Goal: Information Seeking & Learning: Find specific fact

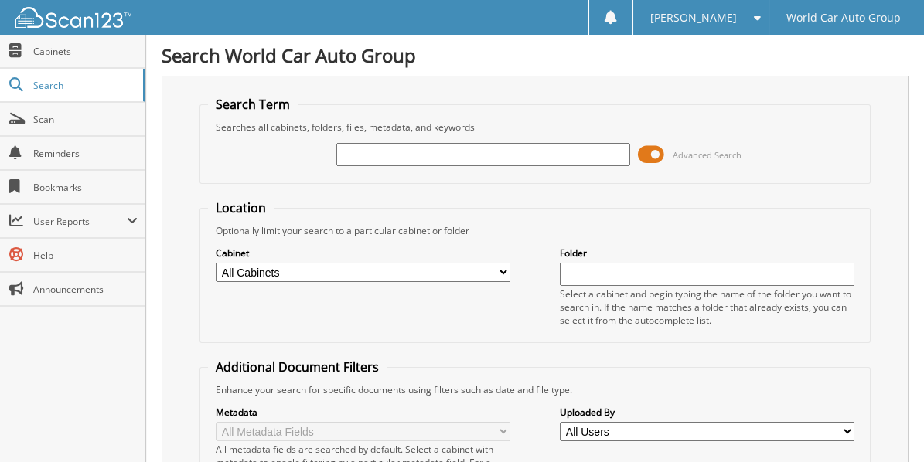
click at [381, 158] on input "text" at bounding box center [483, 154] width 294 height 23
type input "059475"
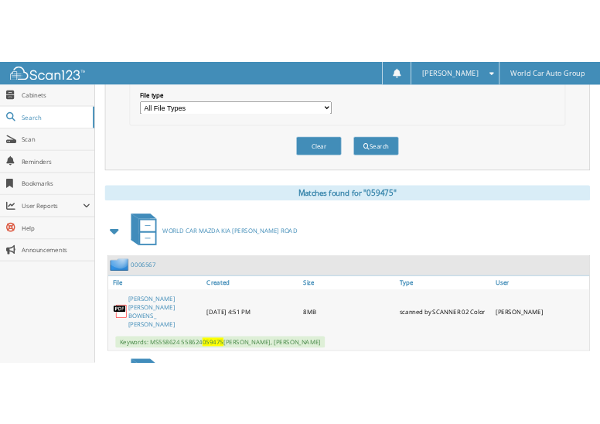
scroll to position [515, 0]
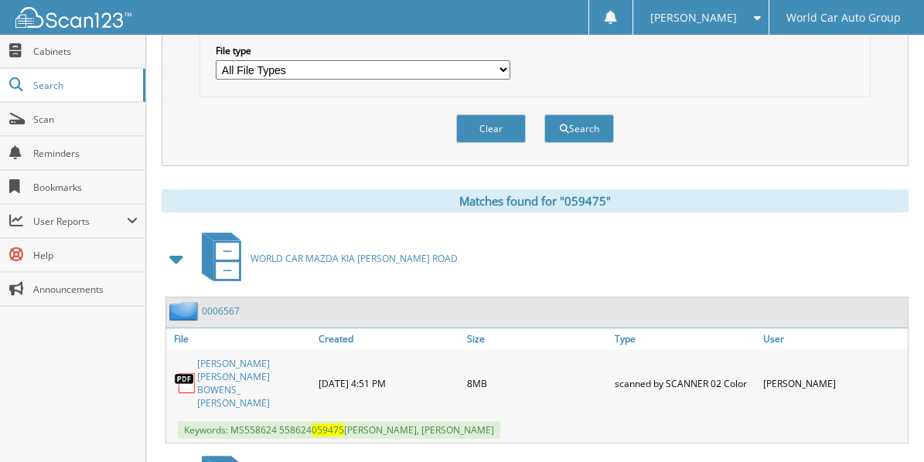
click at [265, 357] on link "HOLLI MICHELE BOWENS_ KEVIN PAUL BOWENS" at bounding box center [254, 383] width 114 height 53
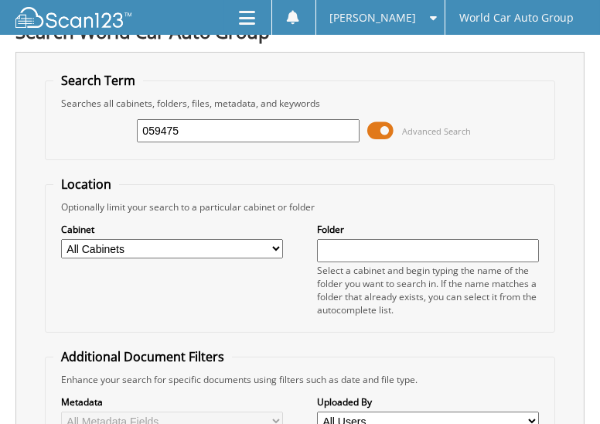
scroll to position [0, 0]
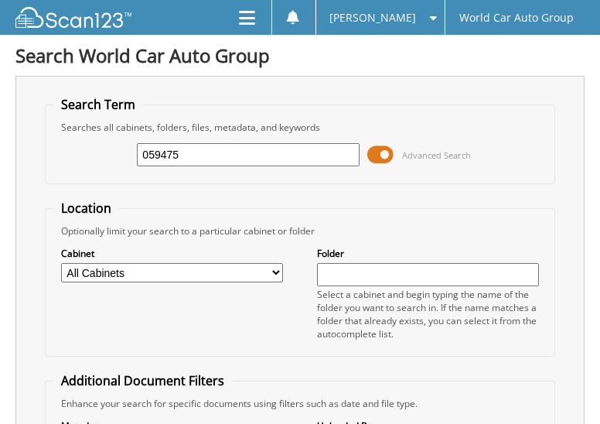
drag, startPoint x: 179, startPoint y: 152, endPoint x: 39, endPoint y: 165, distance: 139.9
click at [39, 165] on div "Search Term Searches all cabinets, folders, files, metadata, and keywords 05947…" at bounding box center [299, 392] width 569 height 632
type input "060009"
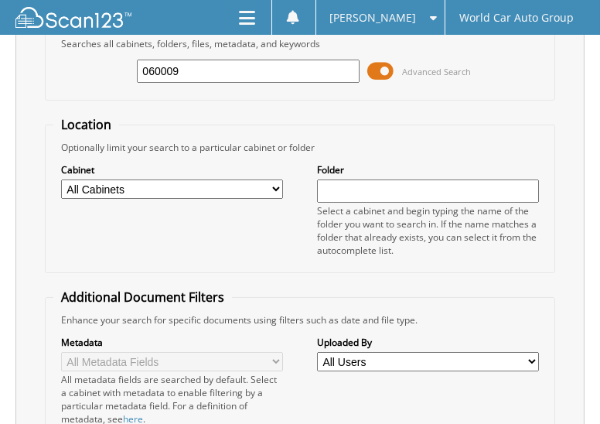
scroll to position [63, 0]
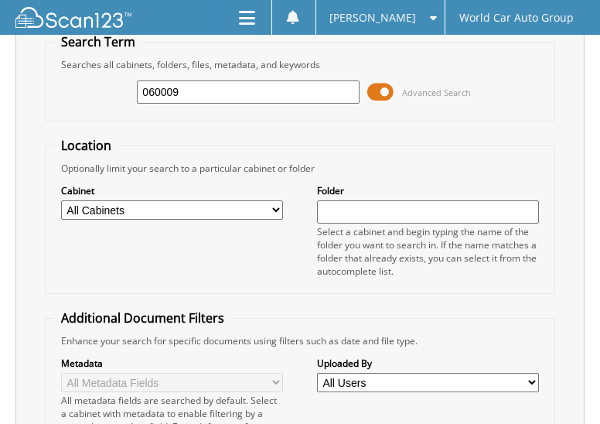
drag, startPoint x: 213, startPoint y: 90, endPoint x: -49, endPoint y: 122, distance: 264.1
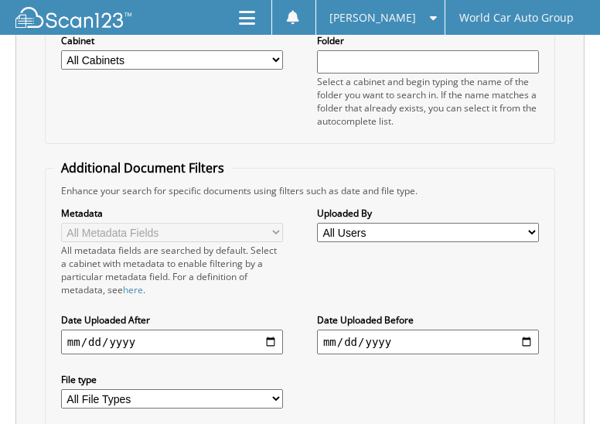
scroll to position [269, 0]
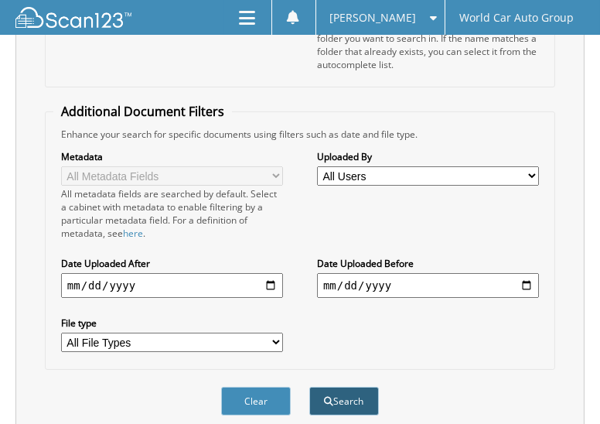
type input "PS167986"
click at [337, 387] on button "Search" at bounding box center [344, 401] width 70 height 29
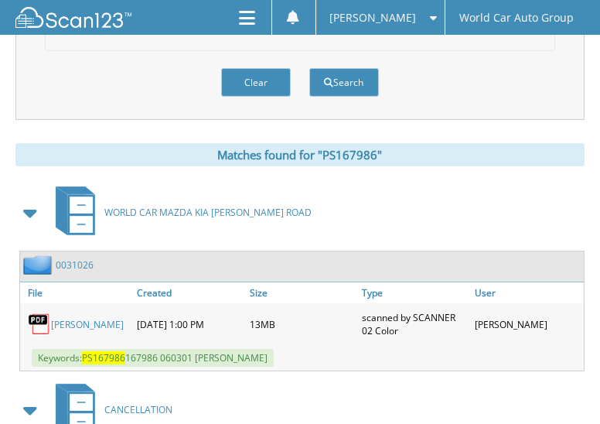
scroll to position [592, 0]
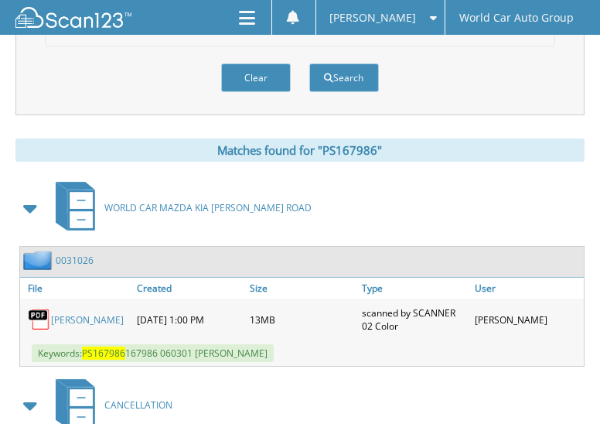
click at [72, 313] on link "JAZMINE ESPERANZA RIVAS" at bounding box center [87, 319] width 73 height 13
click at [73, 313] on link "JAZMINE ESPERANZA RIVAS" at bounding box center [87, 319] width 73 height 13
click at [69, 313] on link "JAZMINE ESPERANZA RIVAS" at bounding box center [87, 319] width 73 height 13
click at [67, 313] on link "JAZMINE ESPERANZA RIVAS" at bounding box center [87, 319] width 73 height 13
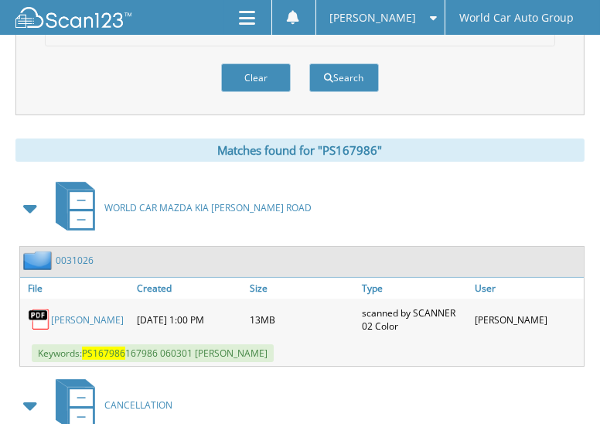
click at [68, 313] on link "JAZMINE ESPERANZA RIVAS" at bounding box center [87, 319] width 73 height 13
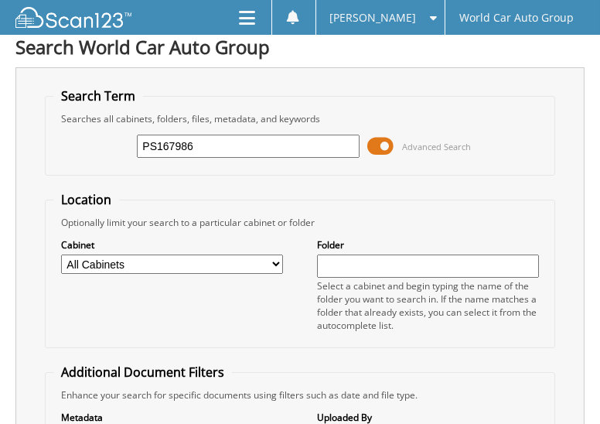
scroll to position [0, 0]
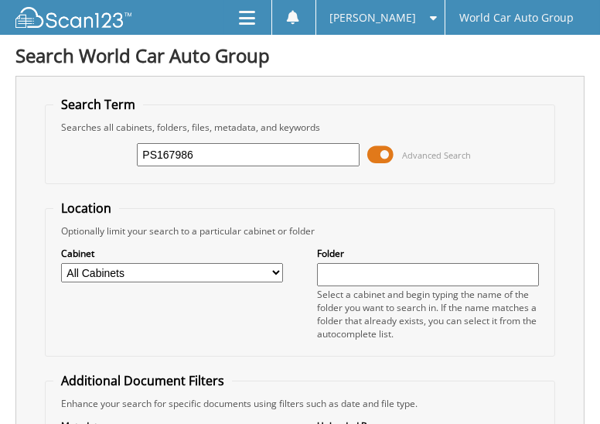
drag, startPoint x: 193, startPoint y: 155, endPoint x: 90, endPoint y: 172, distance: 104.4
click at [104, 172] on div "PS167986 Advanced Search" at bounding box center [299, 155] width 493 height 42
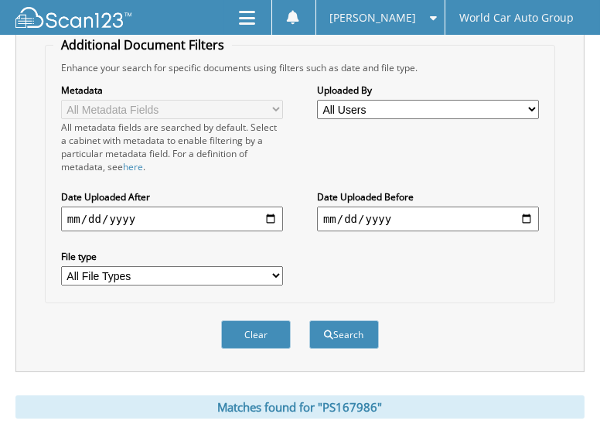
scroll to position [360, 0]
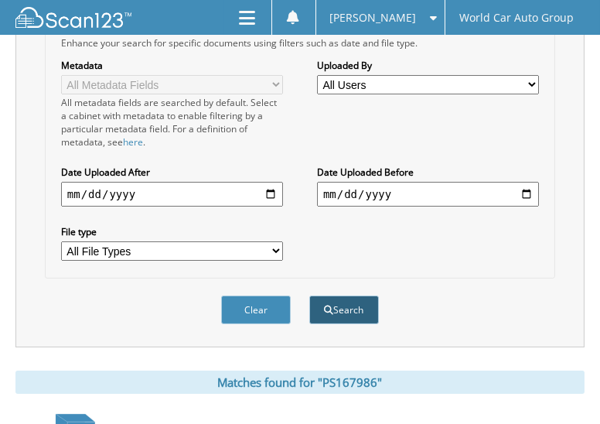
type input "060009"
click at [346, 295] on button "Search" at bounding box center [344, 309] width 70 height 29
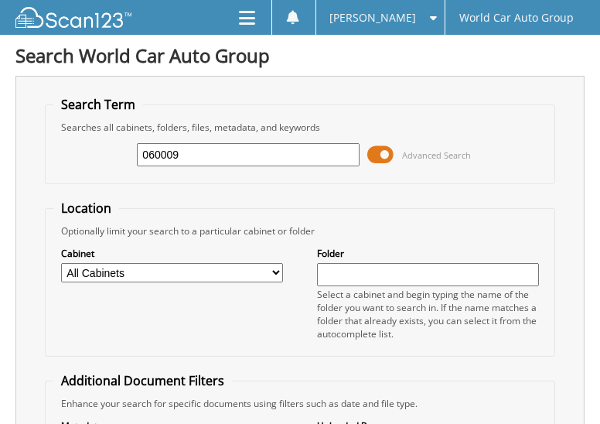
drag, startPoint x: 186, startPoint y: 158, endPoint x: 53, endPoint y: 209, distance: 142.5
click at [87, 179] on fieldset "Search Term Searches all cabinets, folders, files, metadata, and keywords 06000…" at bounding box center [300, 140] width 510 height 88
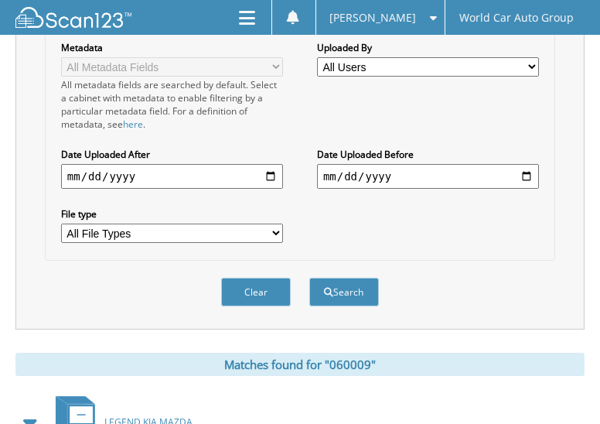
scroll to position [387, 0]
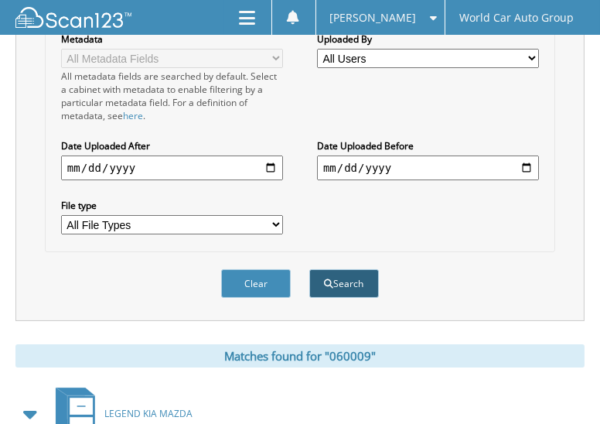
type input "[PERSON_NAME]"
click at [359, 269] on button "Search" at bounding box center [344, 283] width 70 height 29
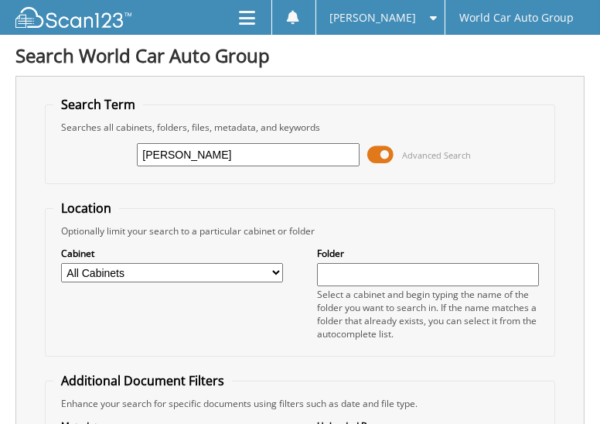
drag, startPoint x: 247, startPoint y: 148, endPoint x: 3, endPoint y: 167, distance: 245.1
click at [3, 167] on div "Search World Car Auto Group Search Term Searches all cabinets, folders, files, …" at bounding box center [300, 404] width 600 height 808
click at [206, 152] on input "STOUGH" at bounding box center [248, 154] width 222 height 23
click at [516, 51] on h1 "Search World Car Auto Group" at bounding box center [299, 56] width 569 height 26
click at [436, 49] on h1 "Search World Car Auto Group" at bounding box center [299, 56] width 569 height 26
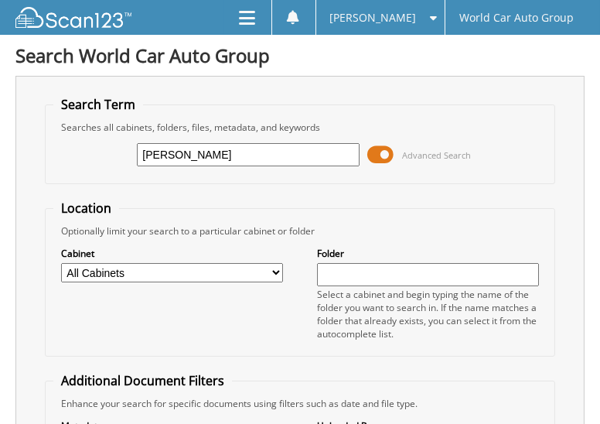
drag, startPoint x: 205, startPoint y: 155, endPoint x: -2, endPoint y: 193, distance: 210.8
click at [0, 193] on html "christina g. Settings Logout World Car Auto Group Close Cabinets Search Scan" at bounding box center [300, 404] width 600 height 808
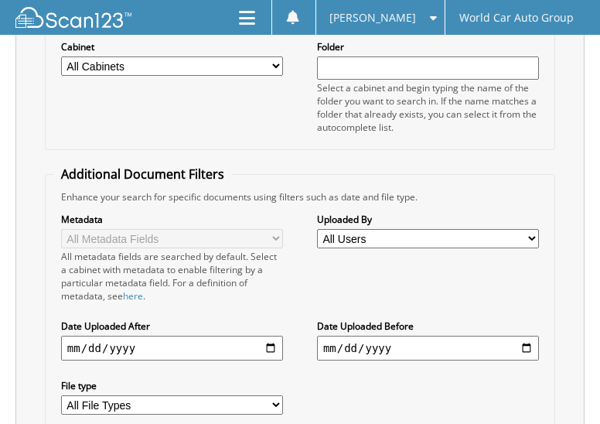
scroll to position [231, 0]
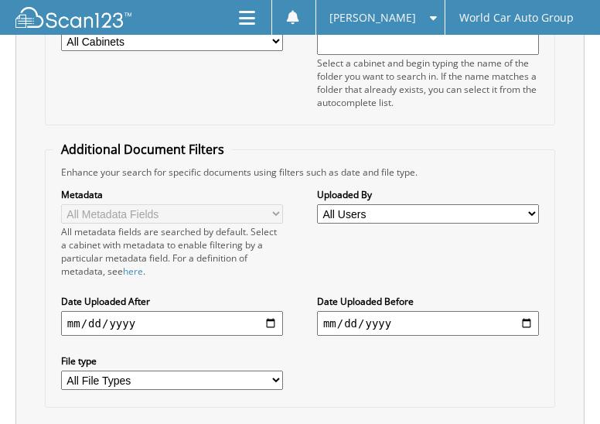
type input "30966"
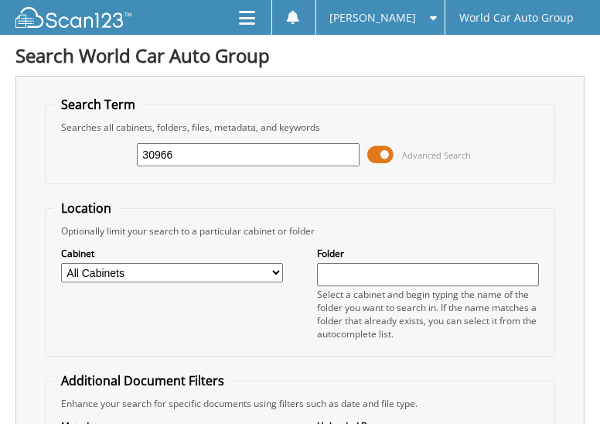
click at [539, 145] on div "30966 Advanced Search" at bounding box center [299, 155] width 493 height 42
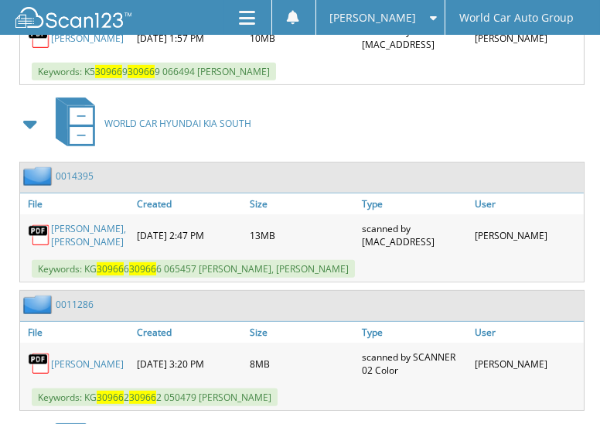
scroll to position [1270, 0]
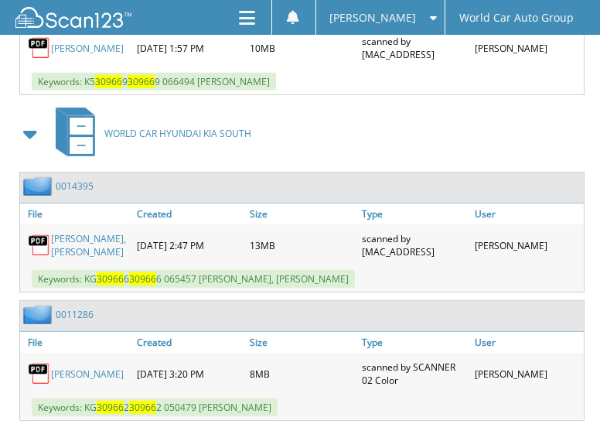
click at [490, 72] on div "WORLD CAR MAZDA KIA NB 0027823 8MB" at bounding box center [299, 177] width 569 height 1355
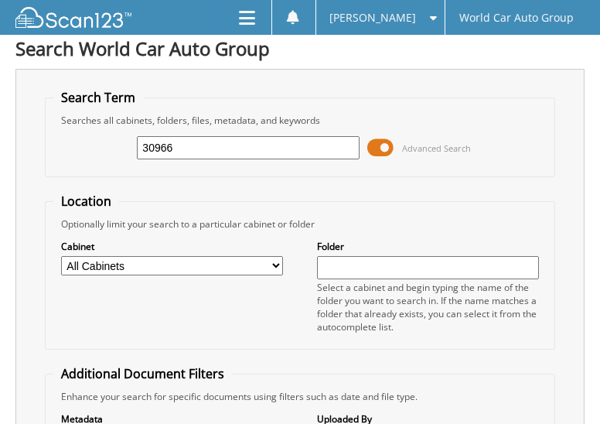
scroll to position [0, 0]
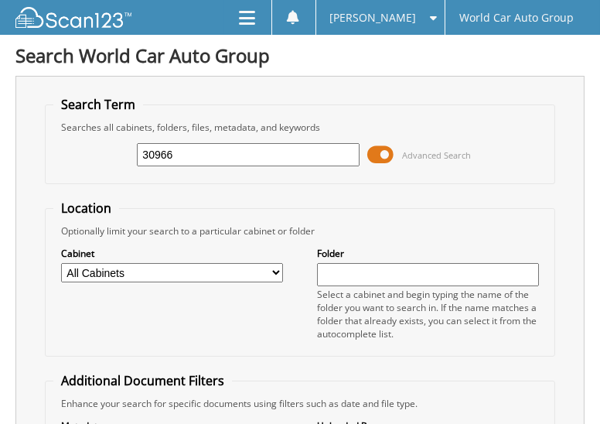
drag, startPoint x: 178, startPoint y: 160, endPoint x: 12, endPoint y: 169, distance: 166.5
type input "060774"
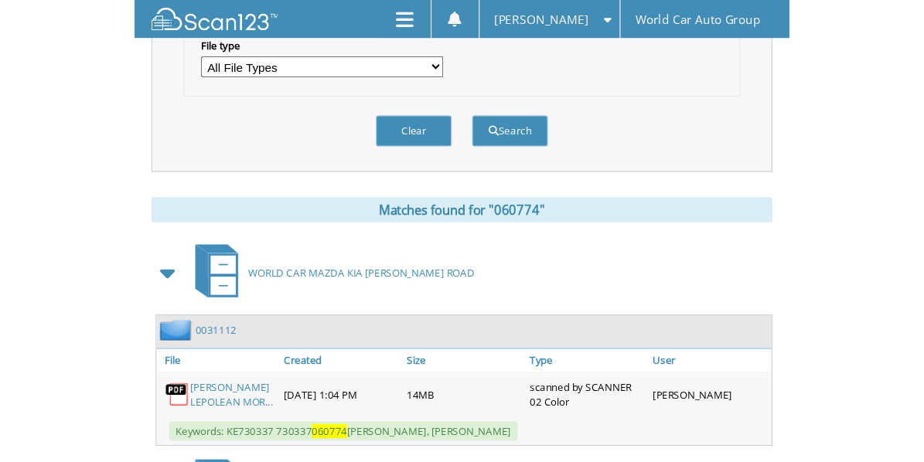
scroll to position [567, 0]
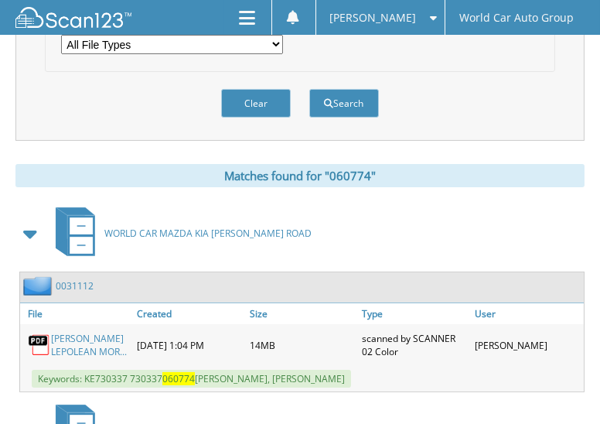
click at [106, 332] on link "KAMYA DENISE MORRISETTE_ LEPOLEAN MOR..." at bounding box center [90, 345] width 78 height 26
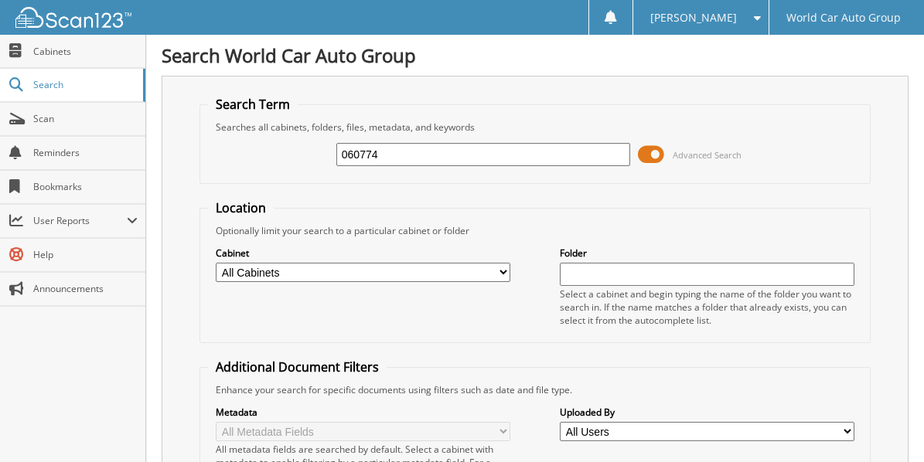
scroll to position [0, 0]
drag, startPoint x: 383, startPoint y: 162, endPoint x: 230, endPoint y: 166, distance: 152.4
click at [231, 166] on div "060774 Advanced Search" at bounding box center [534, 155] width 653 height 42
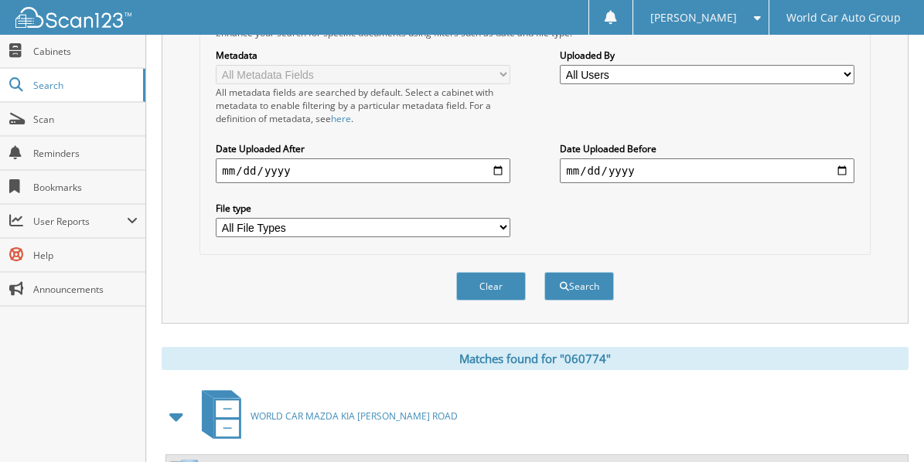
scroll to position [360, 0]
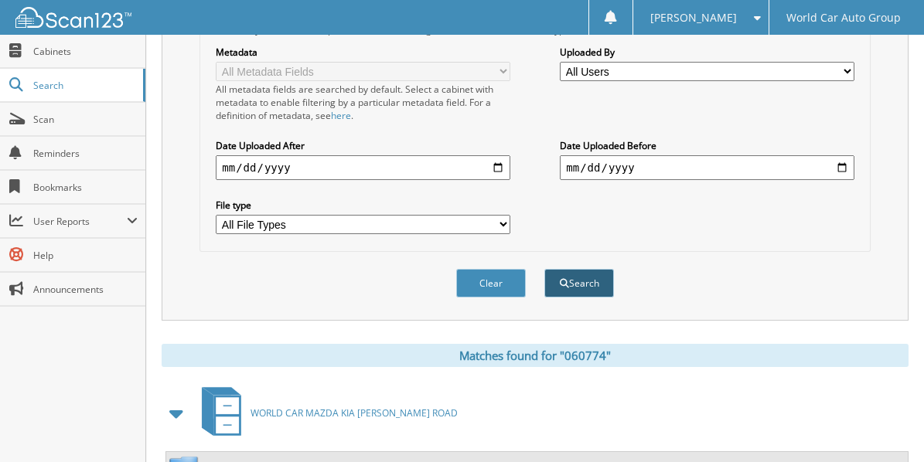
type input "062664"
click at [585, 271] on button "Search" at bounding box center [579, 283] width 70 height 29
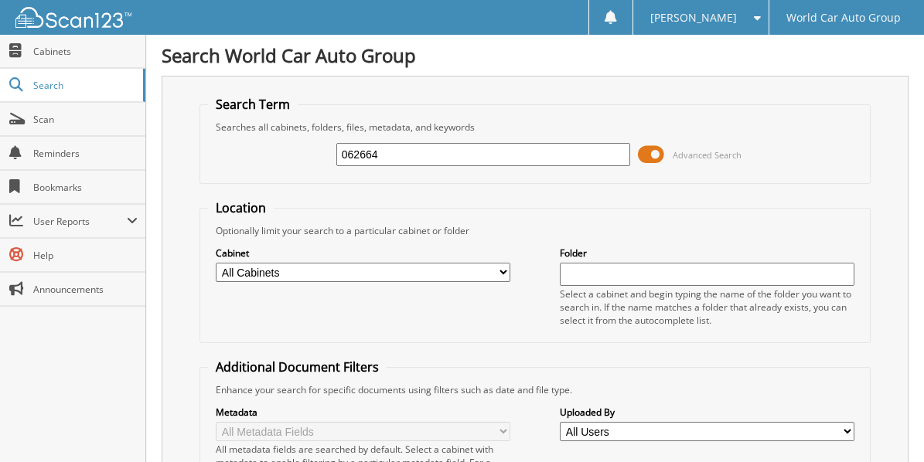
click at [391, 151] on input "062664" at bounding box center [483, 154] width 294 height 23
type input "0"
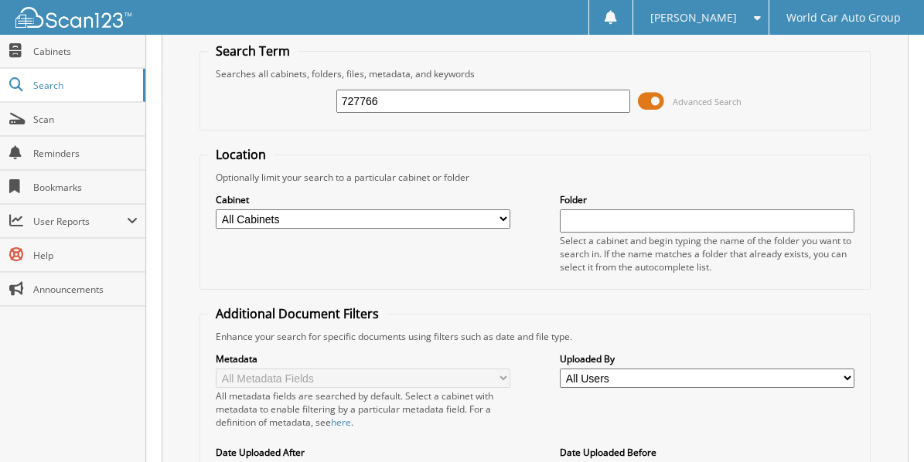
scroll to position [206, 0]
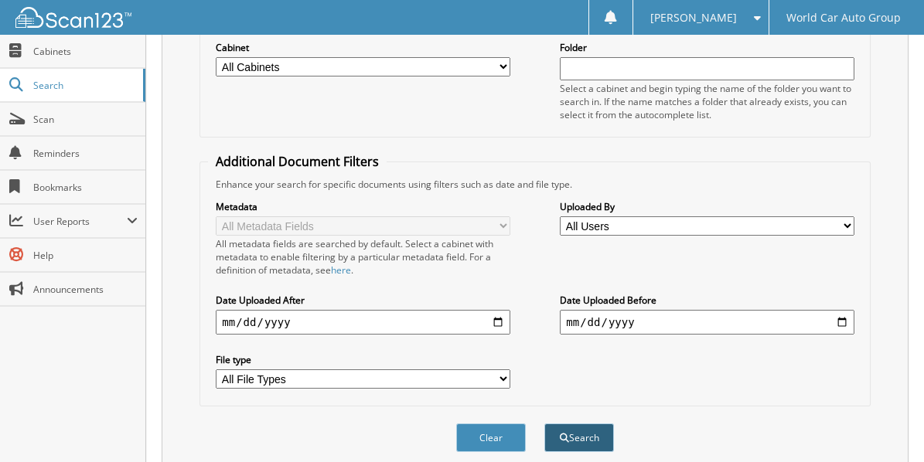
type input "727766"
click at [584, 428] on button "Search" at bounding box center [579, 438] width 70 height 29
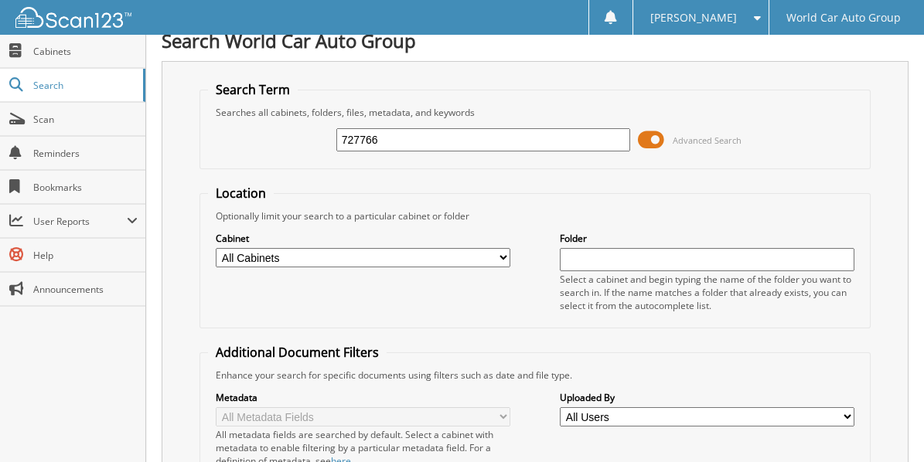
scroll to position [11, 0]
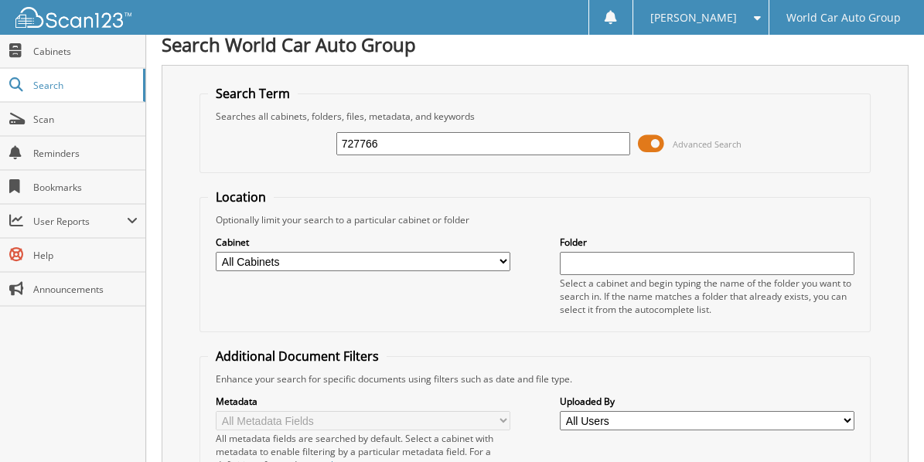
drag, startPoint x: 384, startPoint y: 139, endPoint x: 343, endPoint y: 138, distance: 41.0
click at [343, 138] on input "727766" at bounding box center [483, 143] width 294 height 23
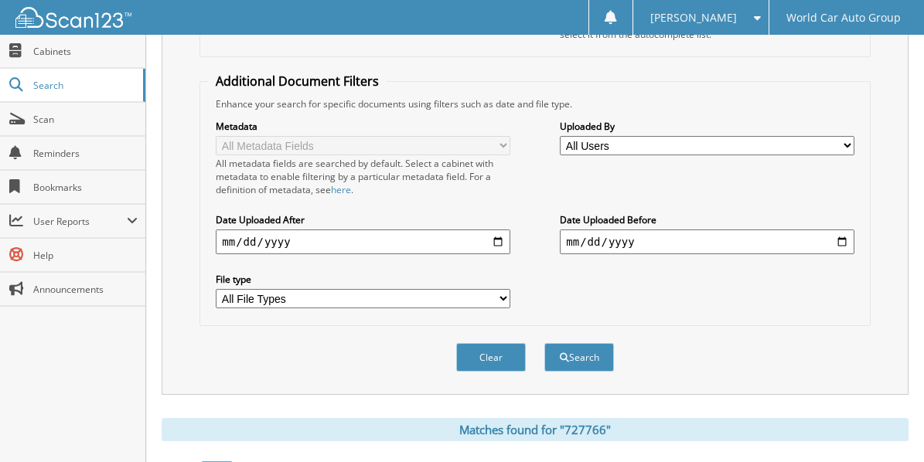
scroll to position [295, 0]
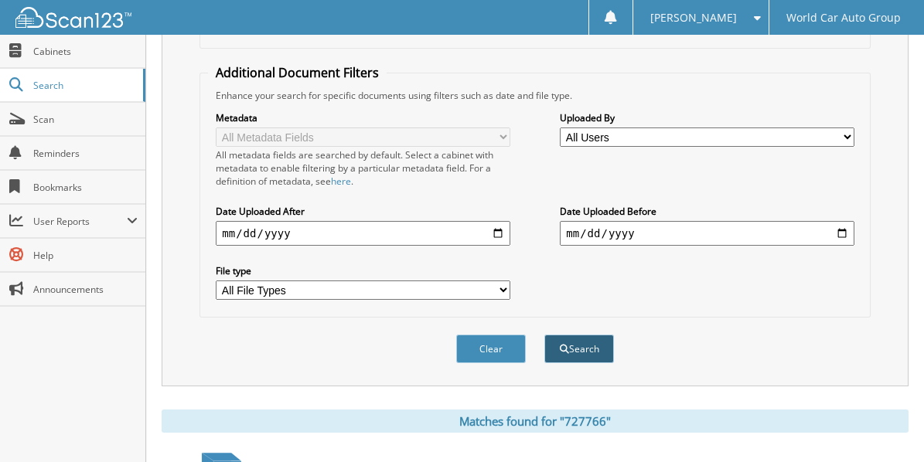
type input "062664"
click at [575, 339] on button "Search" at bounding box center [579, 349] width 70 height 29
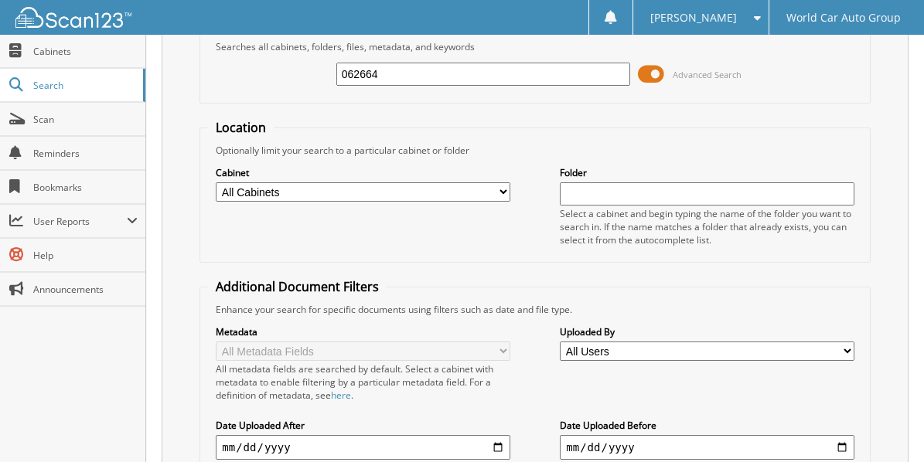
scroll to position [75, 0]
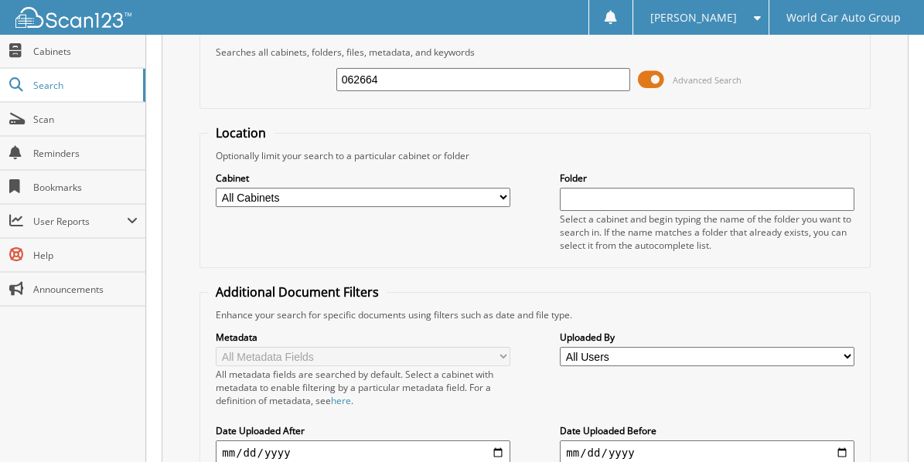
drag, startPoint x: 357, startPoint y: 81, endPoint x: 280, endPoint y: 82, distance: 77.3
click at [283, 84] on div "062664 Advanced Search" at bounding box center [534, 80] width 653 height 42
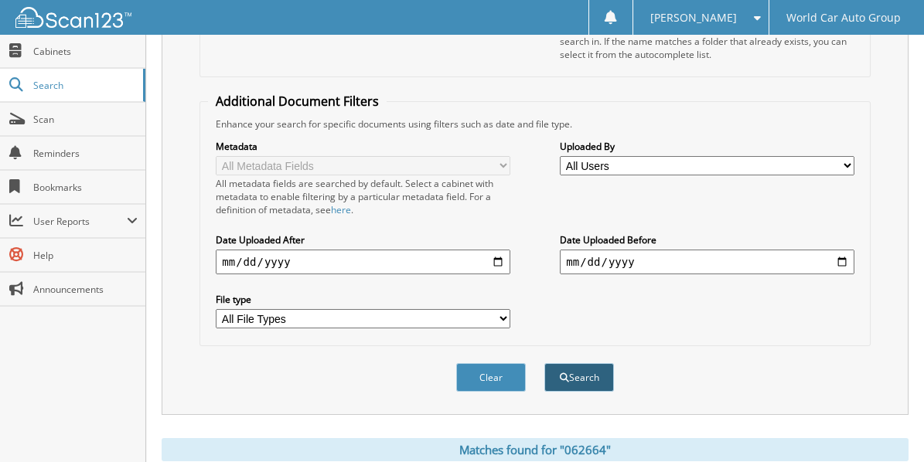
scroll to position [384, 0]
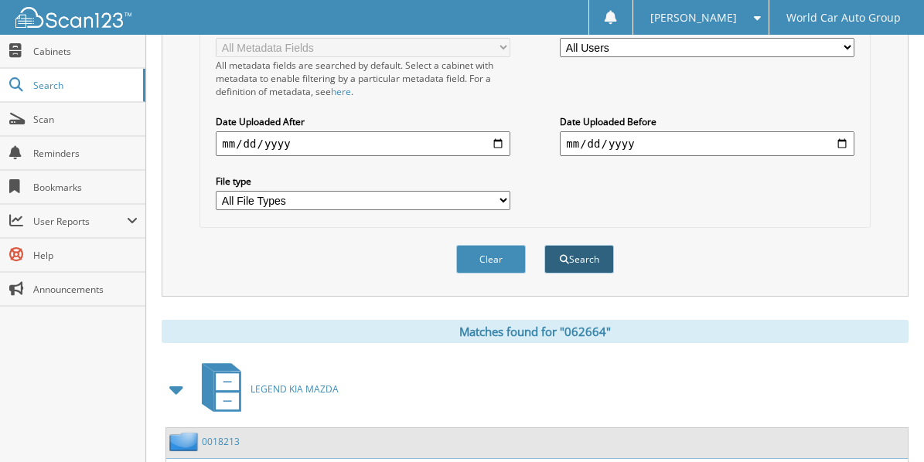
type input "[PERSON_NAME]"
click at [595, 253] on button "Search" at bounding box center [579, 259] width 70 height 29
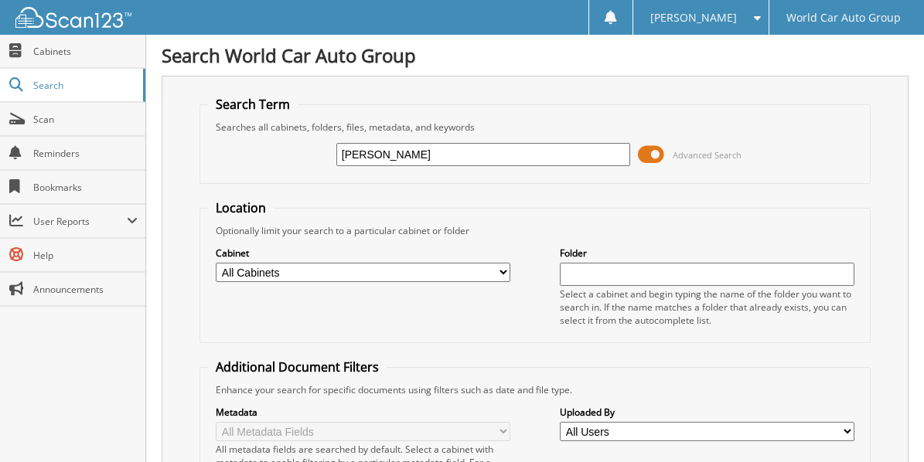
drag, startPoint x: 387, startPoint y: 148, endPoint x: 269, endPoint y: 160, distance: 118.9
click at [269, 160] on div "[PERSON_NAME] Advanced Search" at bounding box center [534, 155] width 653 height 42
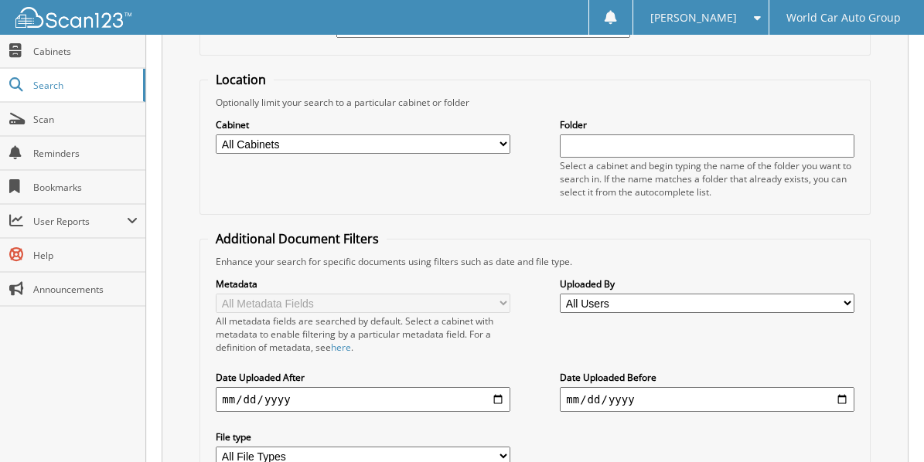
scroll to position [180, 0]
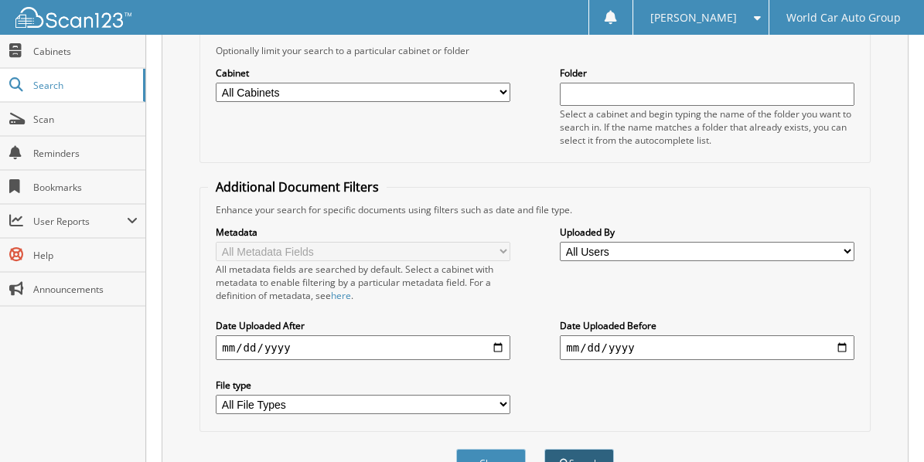
type input "[PERSON_NAME]"
click at [585, 449] on button "Search" at bounding box center [579, 463] width 70 height 29
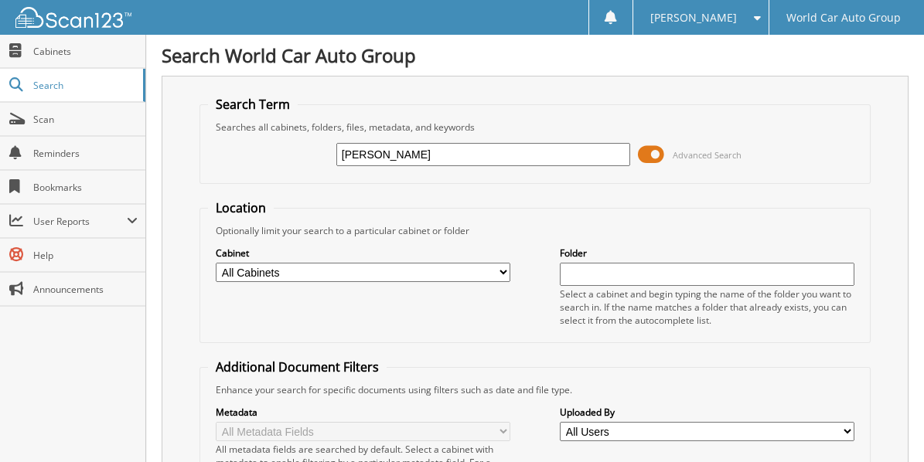
click at [435, 154] on input "NICHOLAS" at bounding box center [483, 154] width 294 height 23
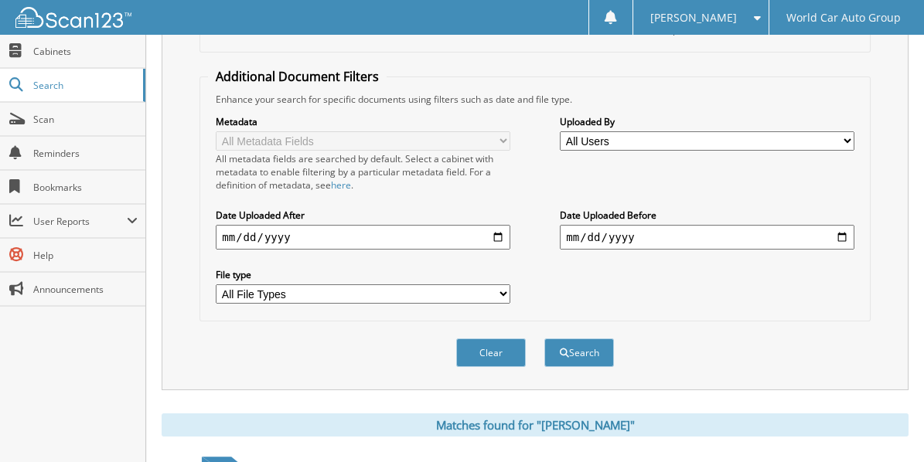
scroll to position [438, 0]
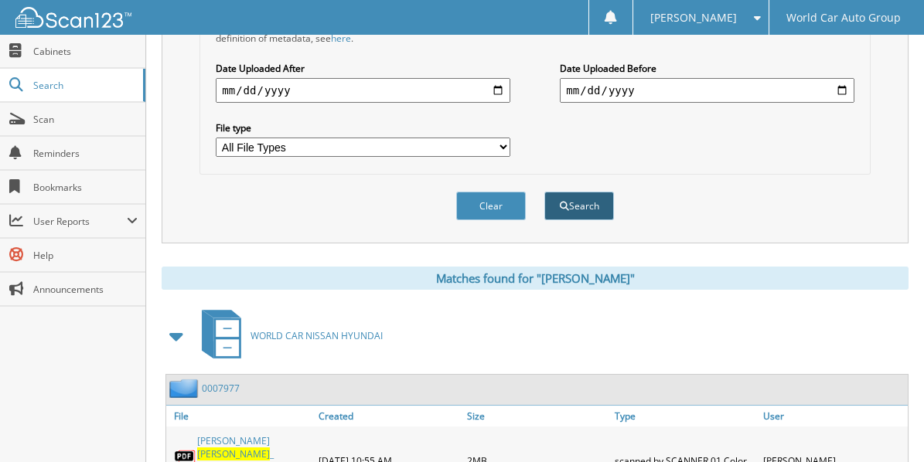
type input "NICHOLAS HAZEN"
click at [561, 201] on button "Search" at bounding box center [579, 206] width 70 height 29
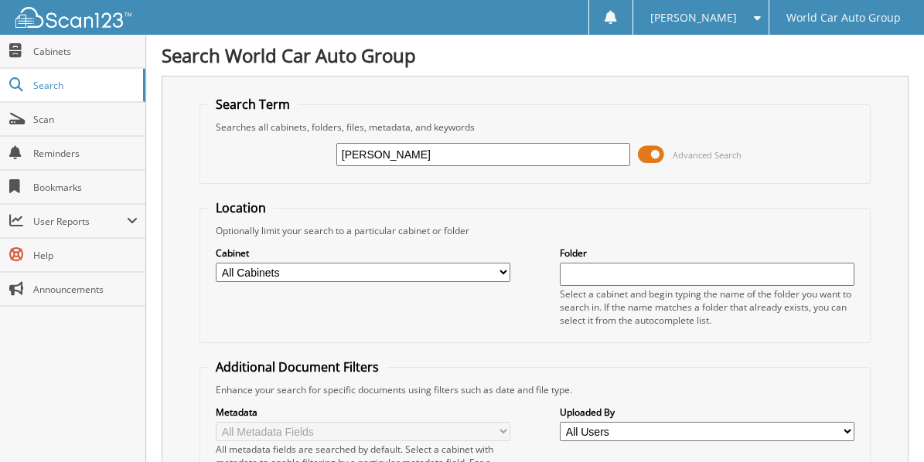
drag, startPoint x: 452, startPoint y: 155, endPoint x: 227, endPoint y: 198, distance: 228.3
click at [227, 198] on form "Search Term Searches all cabinets, folders, files, metadata, and keywords [PERS…" at bounding box center [535, 385] width 670 height 579
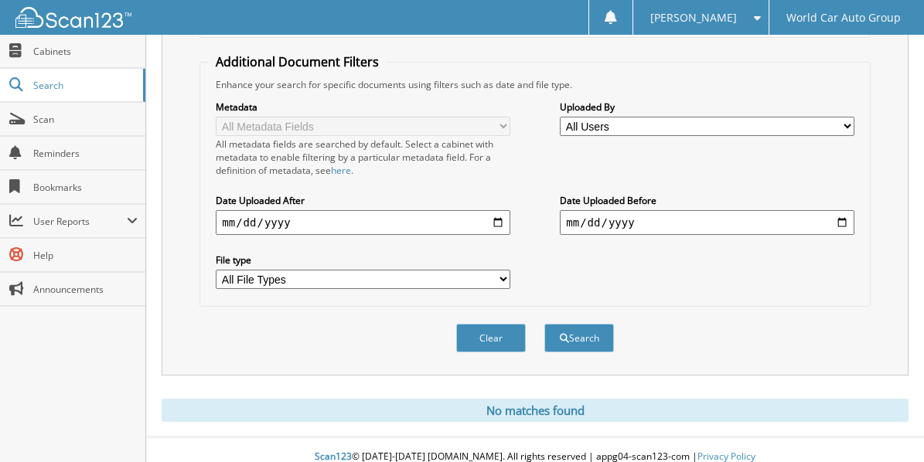
scroll to position [306, 0]
type input "066904"
click at [563, 333] on span "submit" at bounding box center [564, 337] width 9 height 9
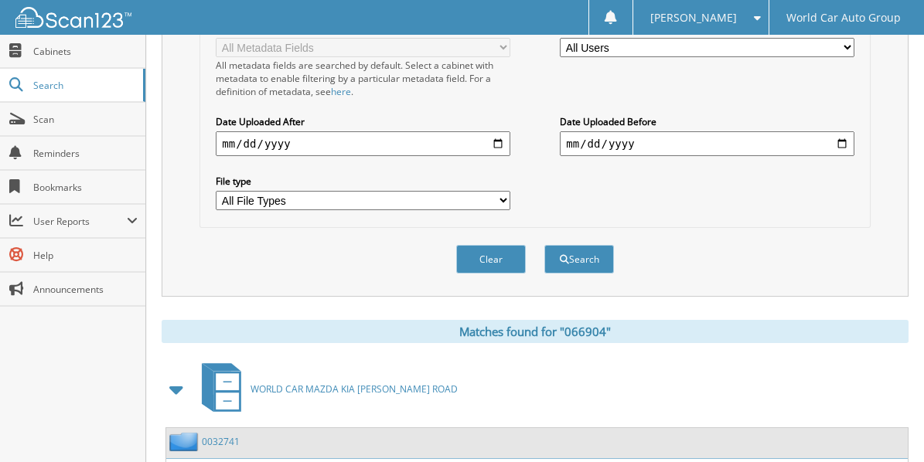
scroll to position [464, 0]
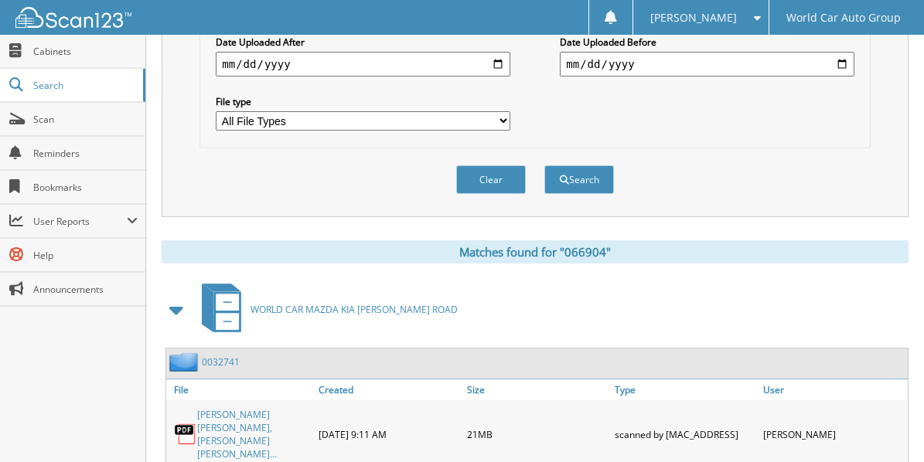
click at [241, 404] on div "[PERSON_NAME] [PERSON_NAME], [PERSON_NAME] [PERSON_NAME]..." at bounding box center [240, 434] width 148 height 60
click at [233, 408] on link "ABIGAIL NICOLE GUTIERREZ, ERIK MICHAE..." at bounding box center [254, 434] width 114 height 53
click at [918, 83] on div "Search World Car Auto Group Search Term Searches all cabinets, folders, files, …" at bounding box center [535, 135] width 778 height 1199
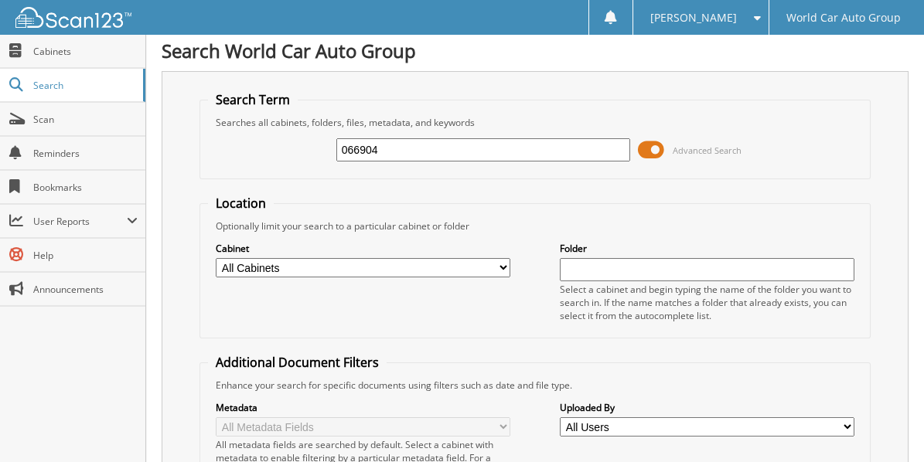
scroll to position [0, 0]
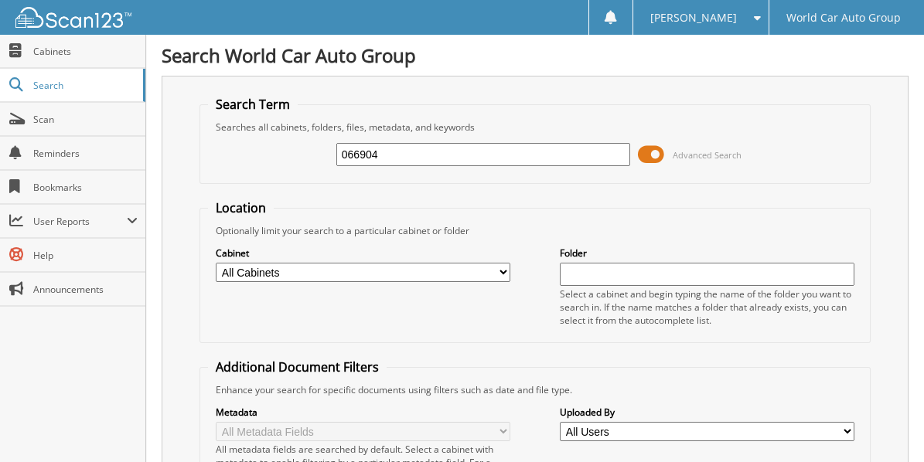
drag, startPoint x: 424, startPoint y: 159, endPoint x: 237, endPoint y: 171, distance: 186.8
click at [237, 171] on div "066904 Advanced Search" at bounding box center [534, 155] width 653 height 42
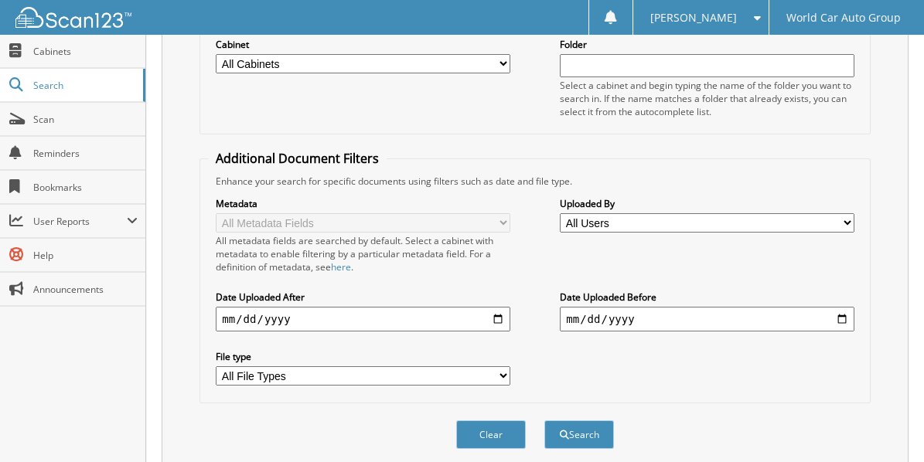
scroll to position [258, 0]
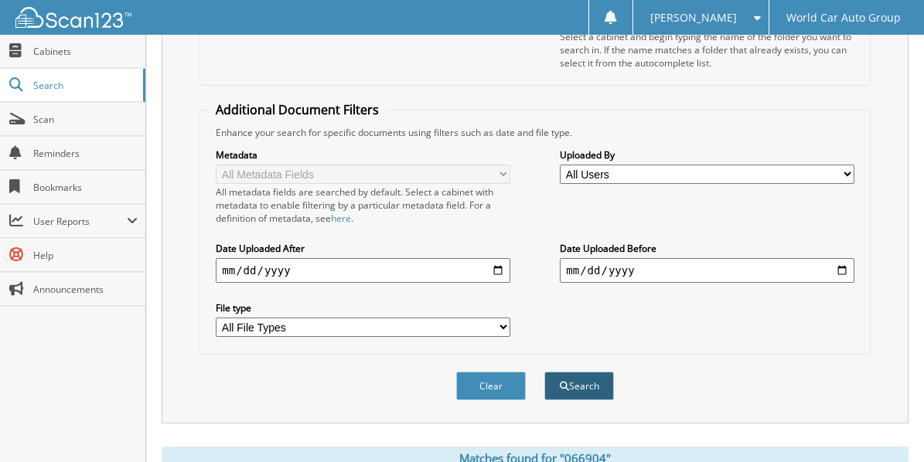
type input "065970"
click at [575, 372] on button "Search" at bounding box center [579, 386] width 70 height 29
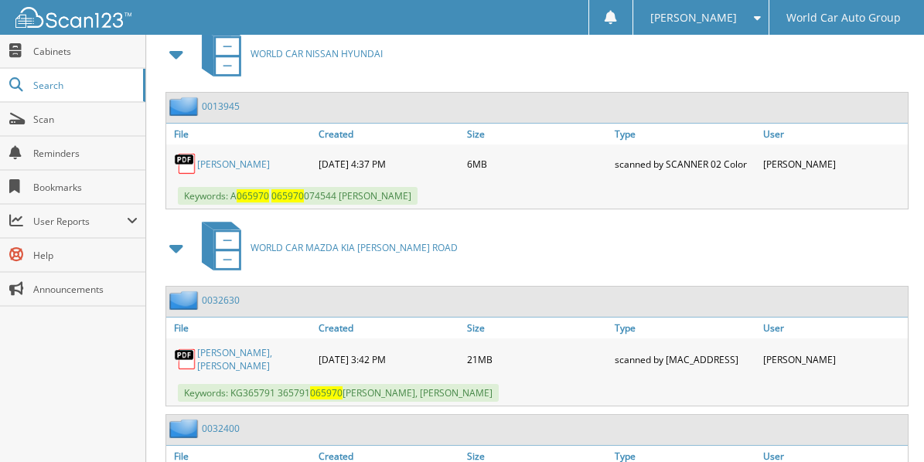
scroll to position [722, 0]
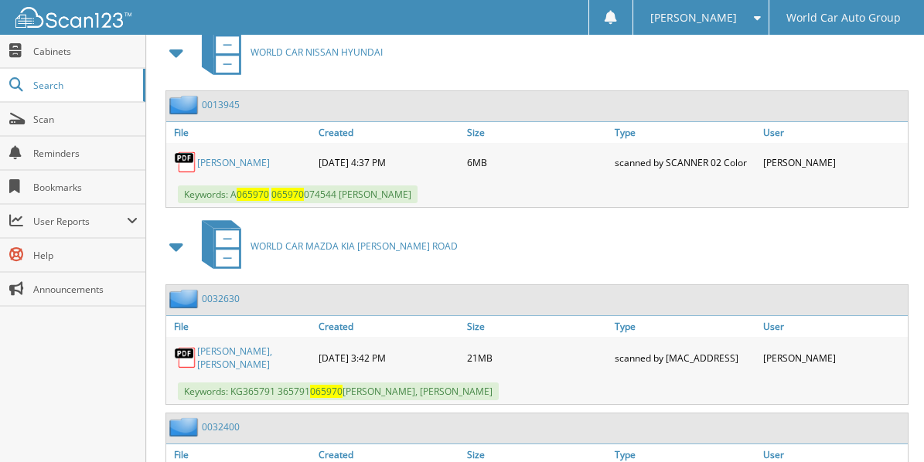
click at [269, 345] on link "KRISTA LINN MARTINEZ, DIEGO ARMANDO M..." at bounding box center [254, 358] width 114 height 26
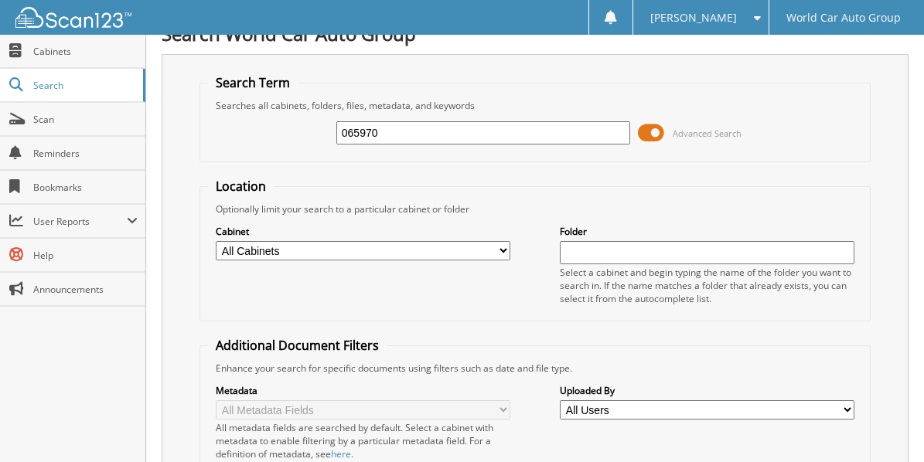
scroll to position [0, 0]
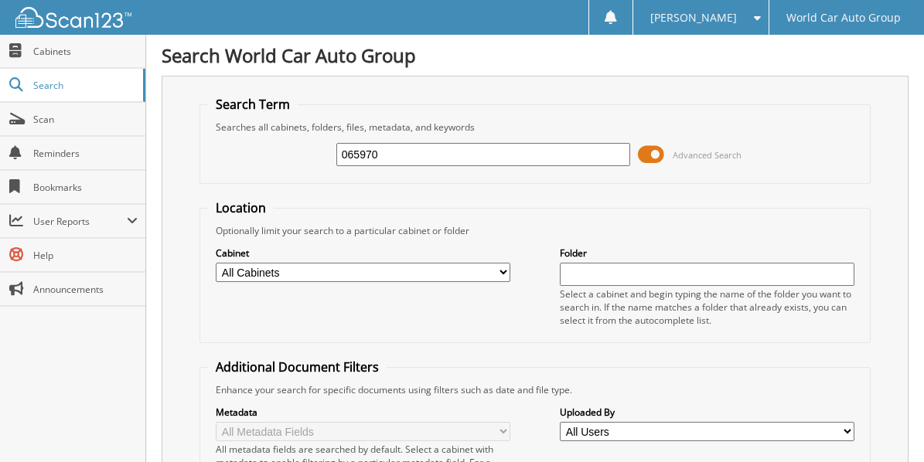
drag, startPoint x: 422, startPoint y: 153, endPoint x: 168, endPoint y: 154, distance: 254.4
click at [168, 154] on div "Search Term Searches all cabinets, folders, files, metadata, and keywords 06597…" at bounding box center [535, 379] width 747 height 606
type input "067484"
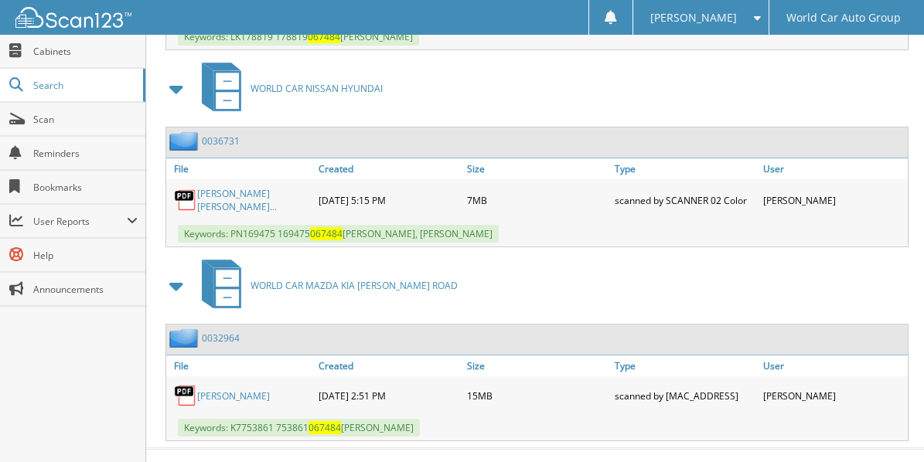
scroll to position [886, 0]
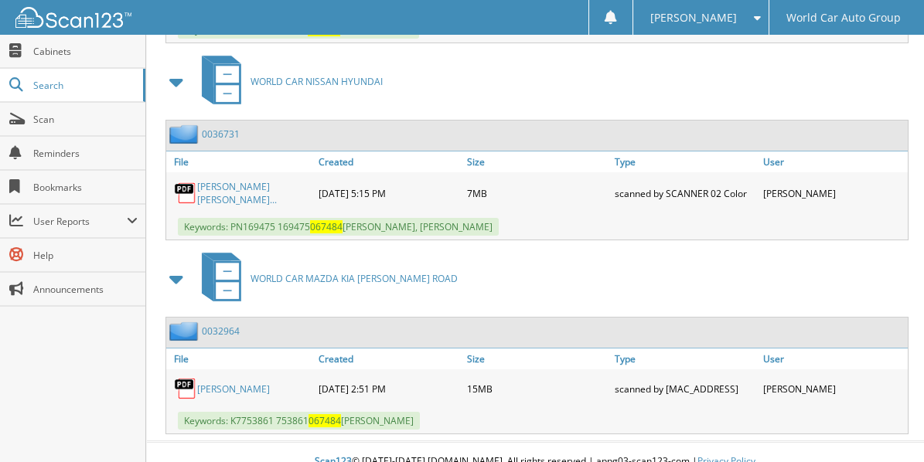
click at [254, 383] on link "NOAM GREENSTEIN" at bounding box center [233, 389] width 73 height 13
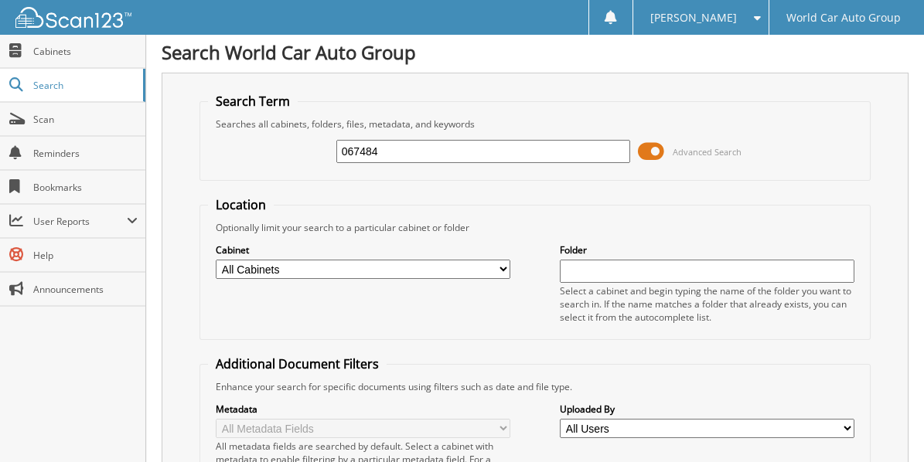
scroll to position [0, 0]
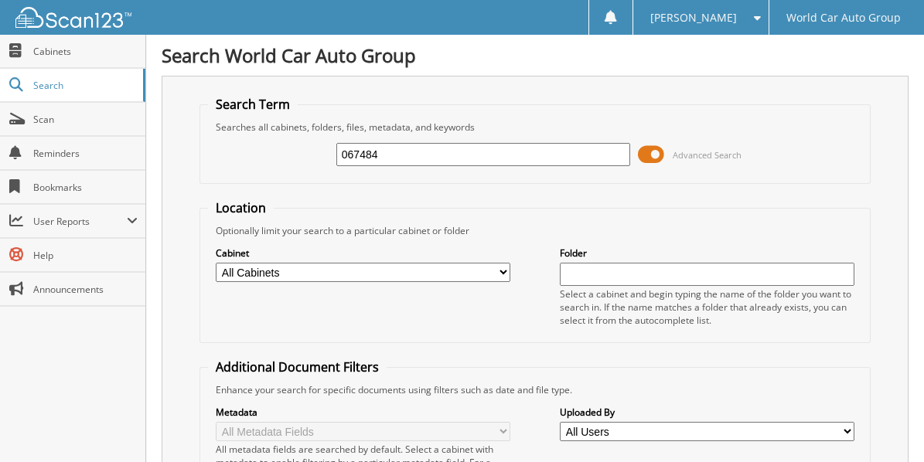
drag, startPoint x: 387, startPoint y: 154, endPoint x: 271, endPoint y: 159, distance: 116.1
click at [277, 159] on div "067484 Advanced Search" at bounding box center [534, 155] width 653 height 42
type input "067994"
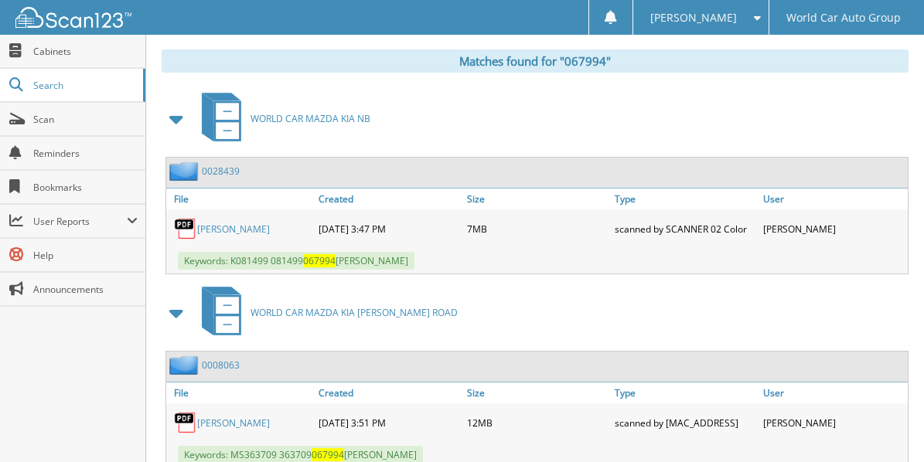
scroll to position [690, 0]
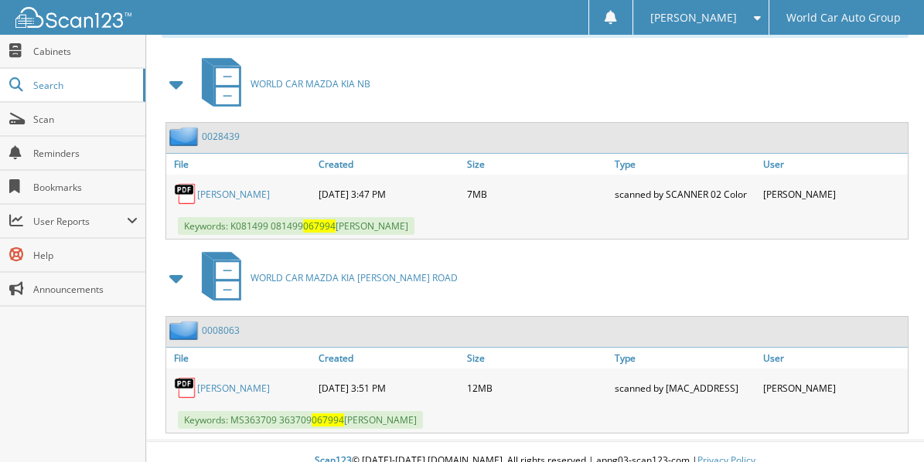
click at [270, 382] on link "[PERSON_NAME]" at bounding box center [233, 388] width 73 height 13
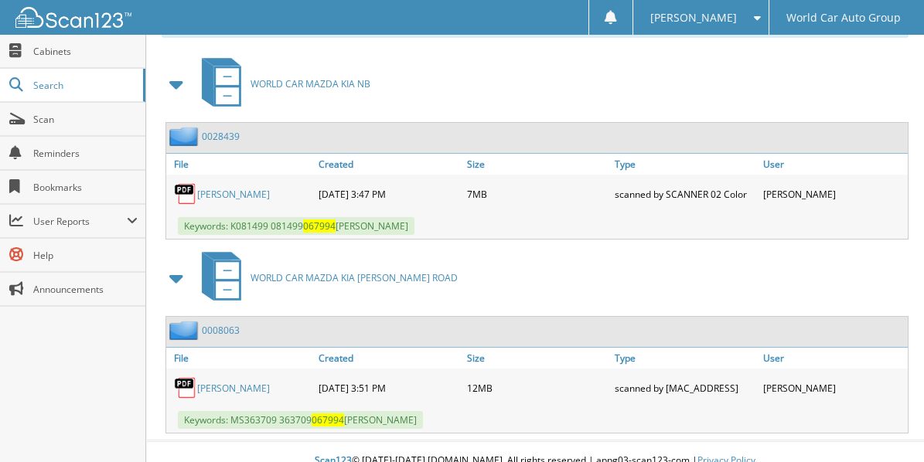
click at [181, 377] on img at bounding box center [185, 388] width 23 height 23
click at [183, 377] on img at bounding box center [185, 388] width 23 height 23
click at [230, 324] on link "0008063" at bounding box center [221, 330] width 38 height 13
